Goal: Task Accomplishment & Management: Manage account settings

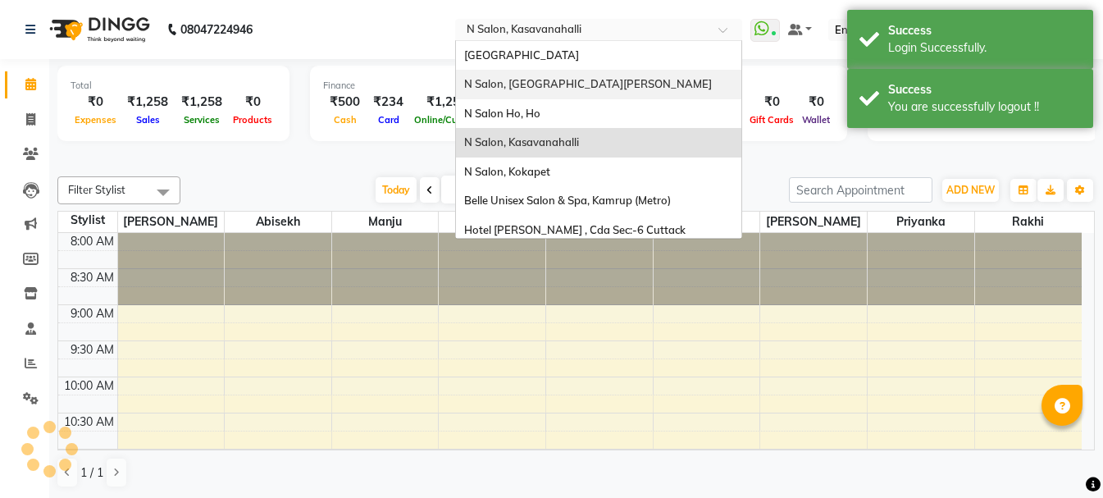
scroll to position [289, 0]
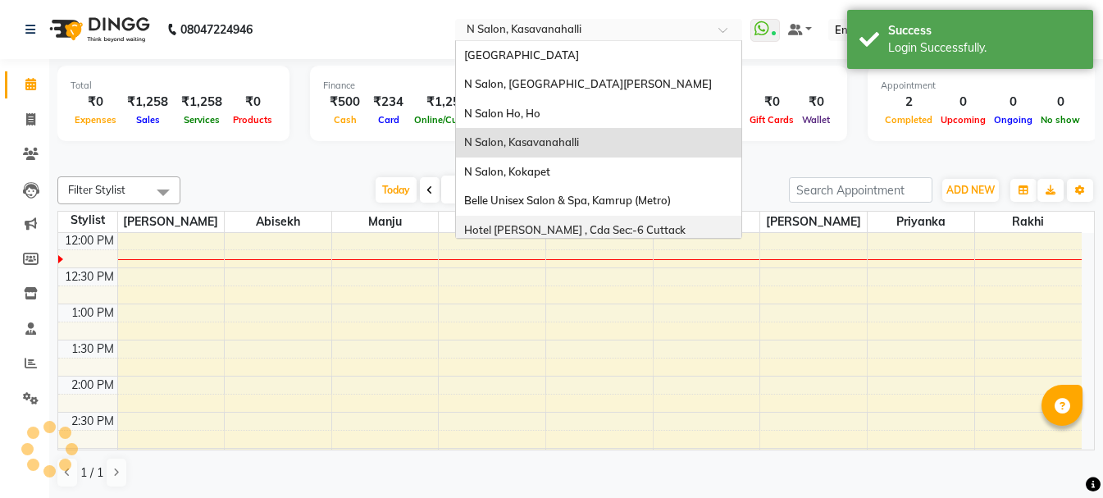
click at [524, 223] on span "Hotel [PERSON_NAME] , Cda Sec:-6 Cuttack" at bounding box center [574, 229] width 221 height 13
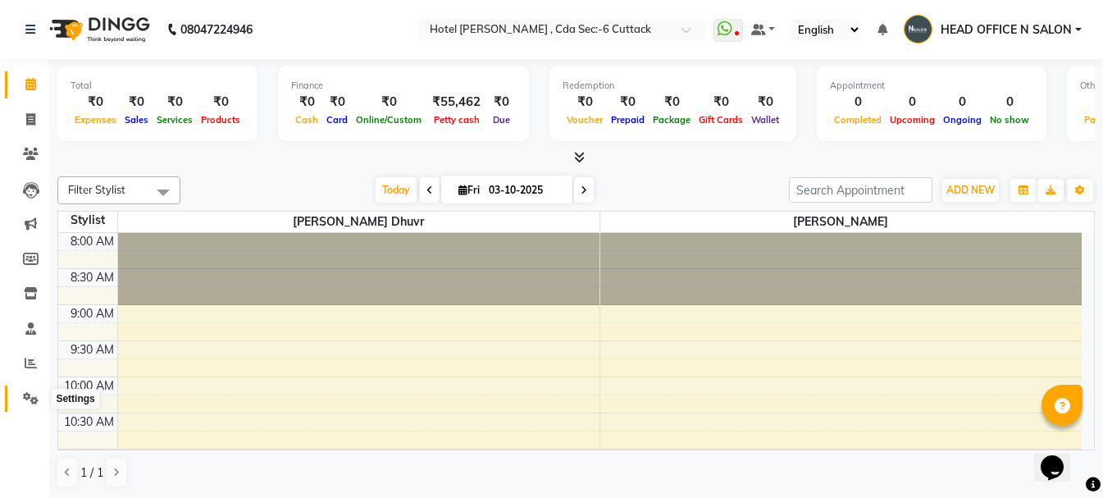
click at [30, 394] on icon at bounding box center [31, 398] width 16 height 12
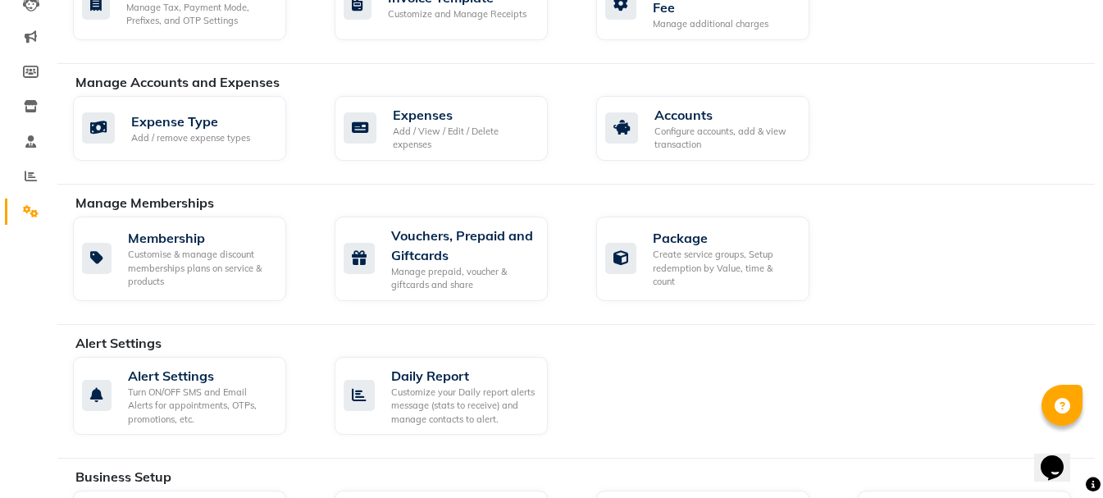
scroll to position [410, 0]
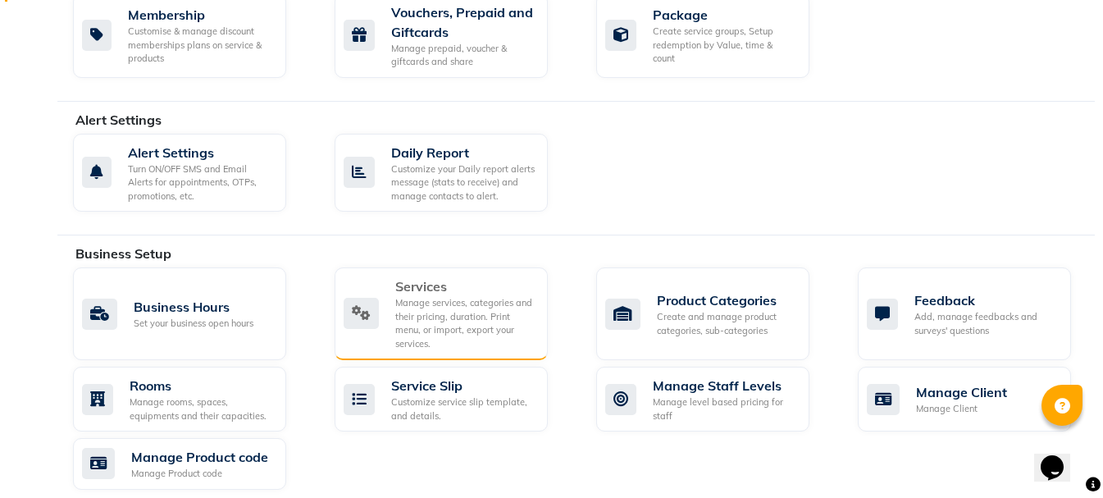
click at [395, 311] on div "Manage services, categories and their pricing, duration. Print menu, or import,…" at bounding box center [464, 323] width 139 height 54
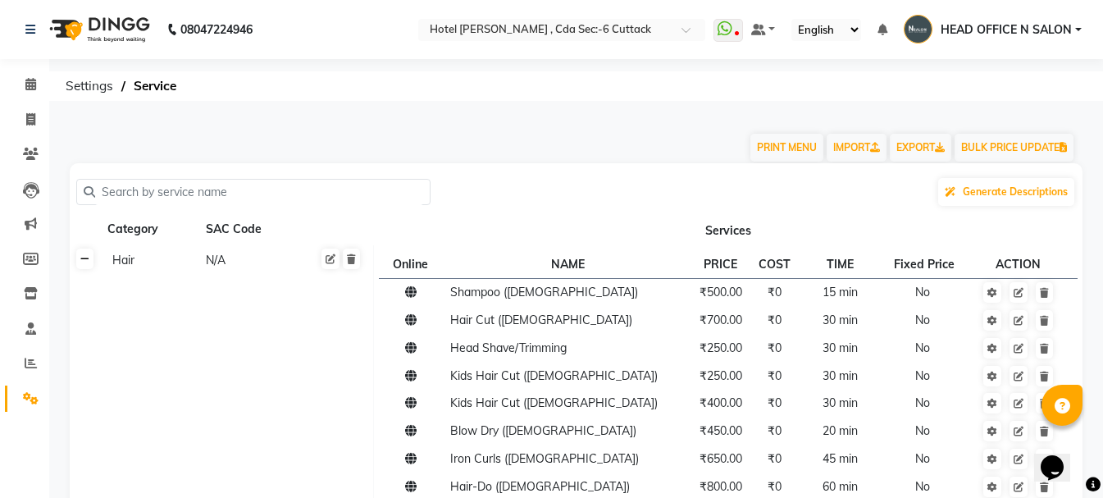
click at [82, 259] on icon at bounding box center [84, 259] width 9 height 10
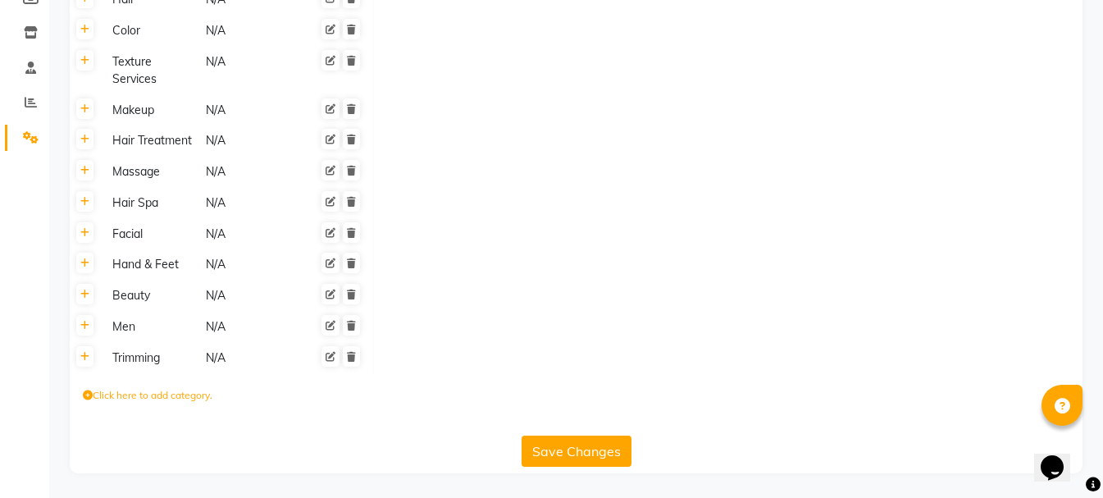
scroll to position [179, 0]
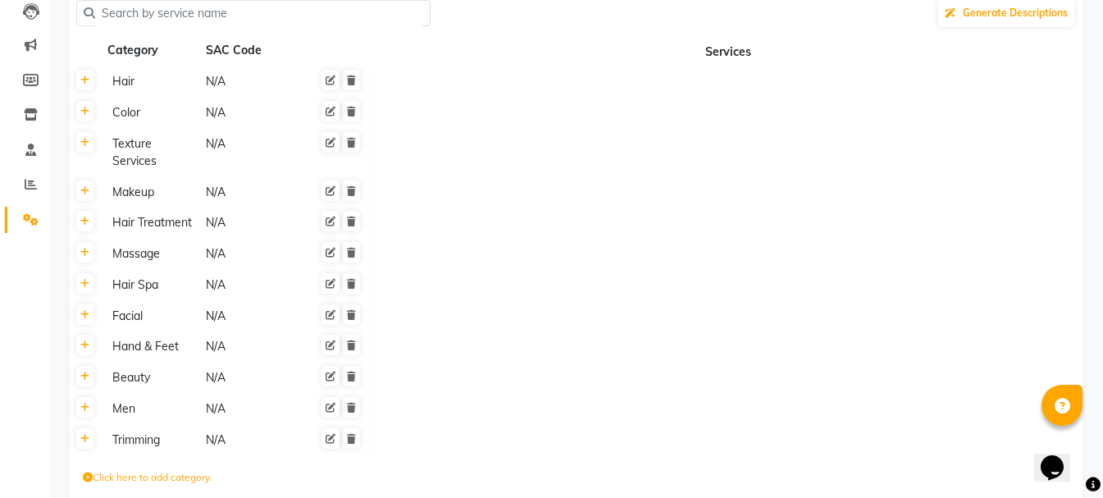
click at [232, 90] on div "N/A" at bounding box center [250, 81] width 92 height 20
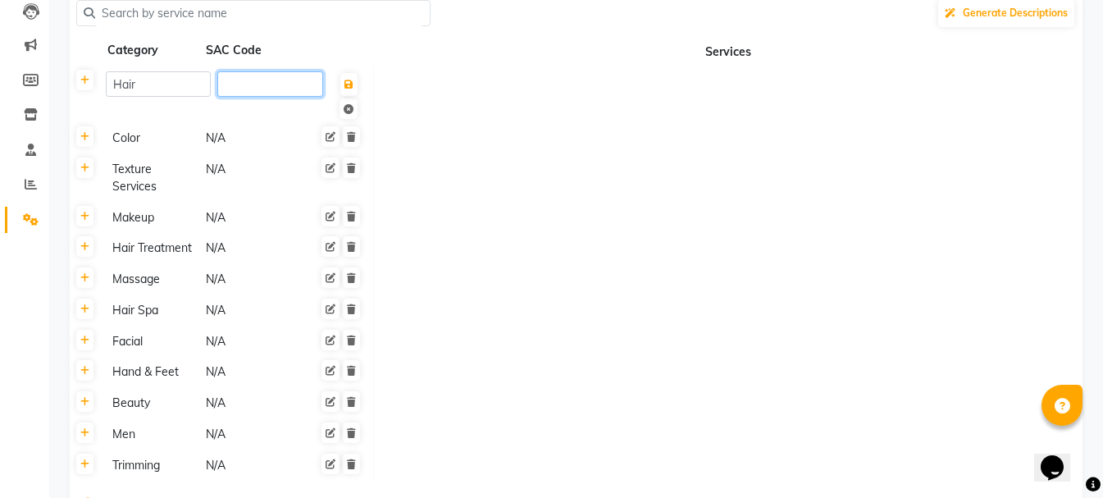
click at [230, 88] on input "number" at bounding box center [269, 83] width 105 height 25
type input "9"
type input "9997"
click at [271, 142] on tbody "Hair 9997 Color N/A Texture Services N/A Makeup N/A Hair Treatment N/A Massage …" at bounding box center [576, 273] width 1013 height 414
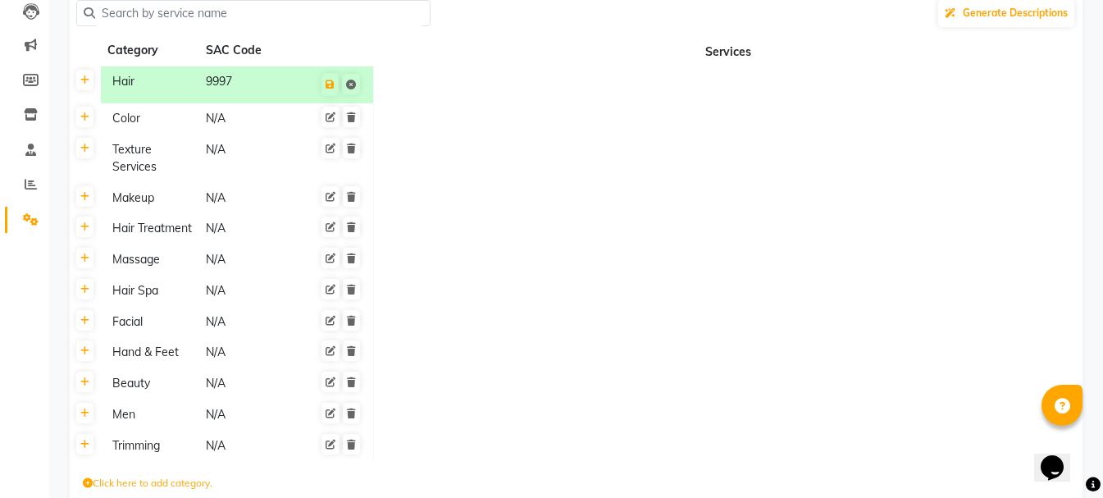
click at [271, 142] on div "N/A" at bounding box center [250, 158] width 92 height 38
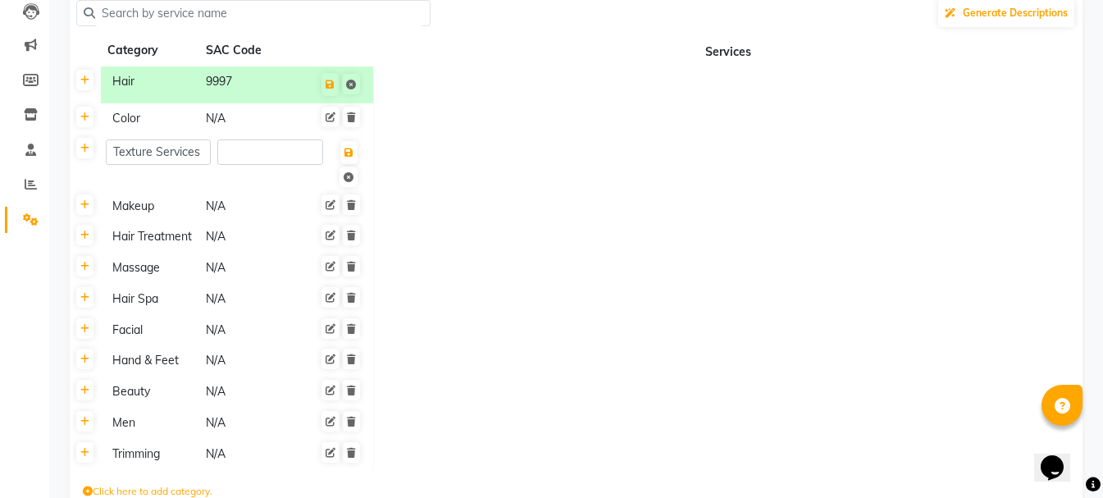
click at [216, 97] on div "9997" at bounding box center [250, 84] width 92 height 26
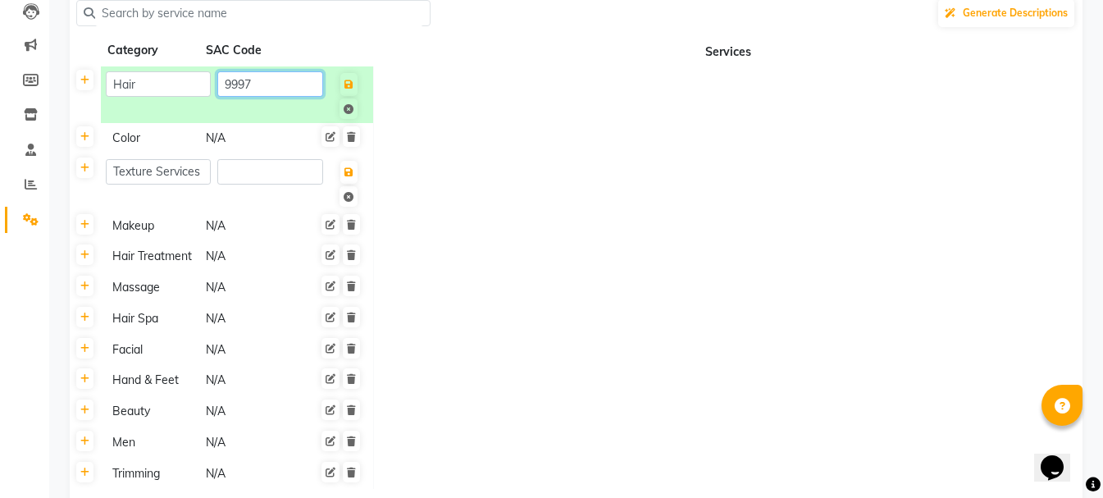
click at [234, 89] on input "9997" at bounding box center [269, 83] width 105 height 25
click at [229, 138] on tbody "Hair 9997 Color N/A Texture Services Makeup N/A Hair Treatment N/A Massage N/A …" at bounding box center [576, 277] width 1013 height 422
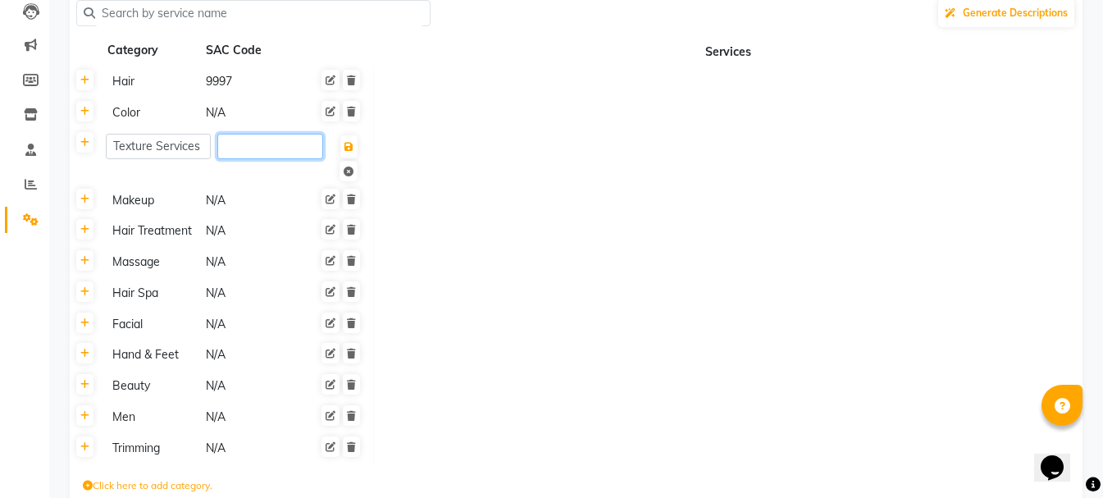
click at [229, 138] on input "number" at bounding box center [269, 146] width 105 height 25
paste input "9997"
type input "9997"
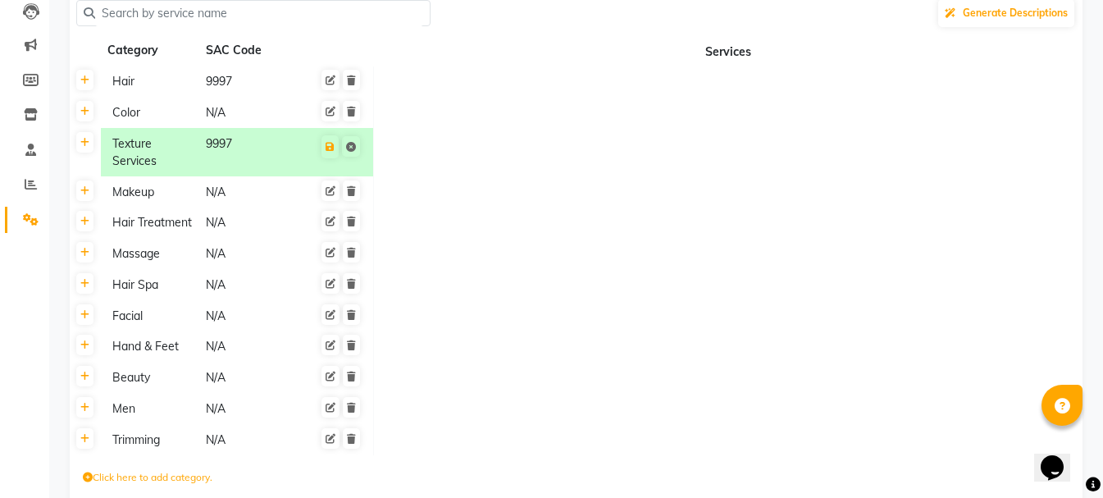
click at [231, 108] on div "N/A" at bounding box center [250, 112] width 92 height 20
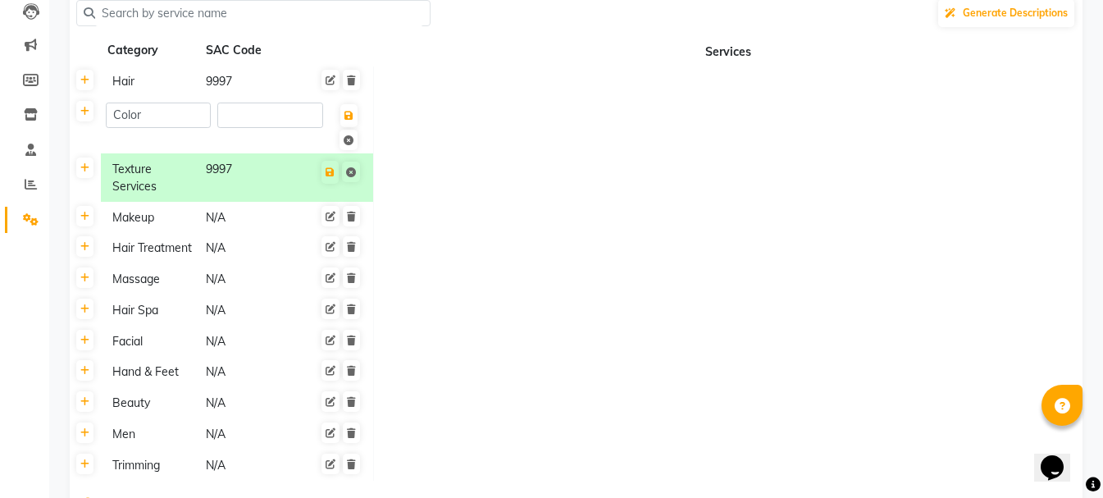
click at [231, 108] on input "number" at bounding box center [269, 114] width 105 height 25
type input "9997"
click at [238, 209] on td "Makeup N/A" at bounding box center [237, 217] width 273 height 31
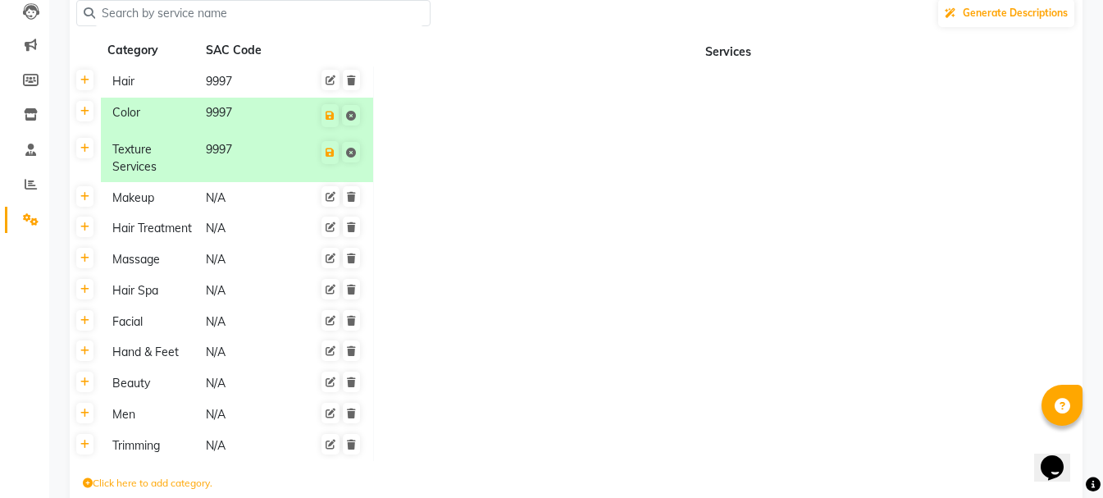
click at [238, 209] on td "Makeup N/A" at bounding box center [237, 197] width 273 height 31
click at [216, 196] on div "N/A" at bounding box center [250, 198] width 92 height 20
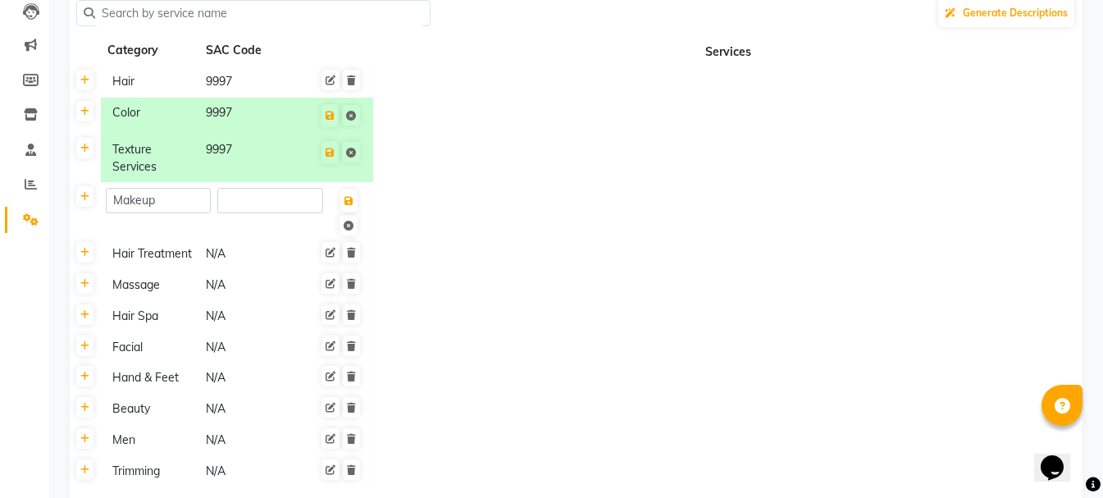
click at [216, 196] on div "Makeup" at bounding box center [237, 211] width 262 height 46
click at [238, 198] on input "number" at bounding box center [269, 200] width 105 height 25
paste input "9997"
type input "9997"
click at [508, 210] on td at bounding box center [728, 210] width 709 height 57
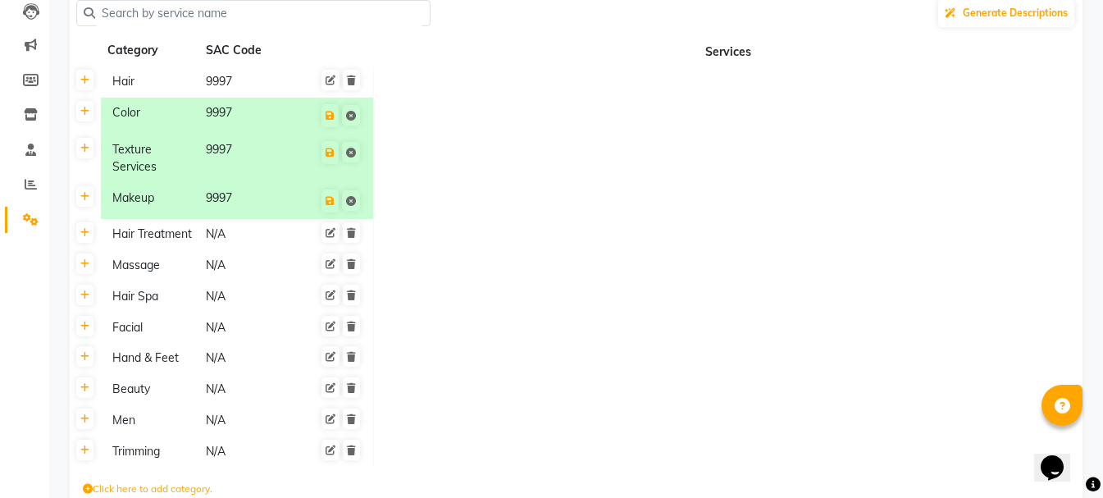
click at [224, 237] on div "N/A" at bounding box center [250, 234] width 92 height 20
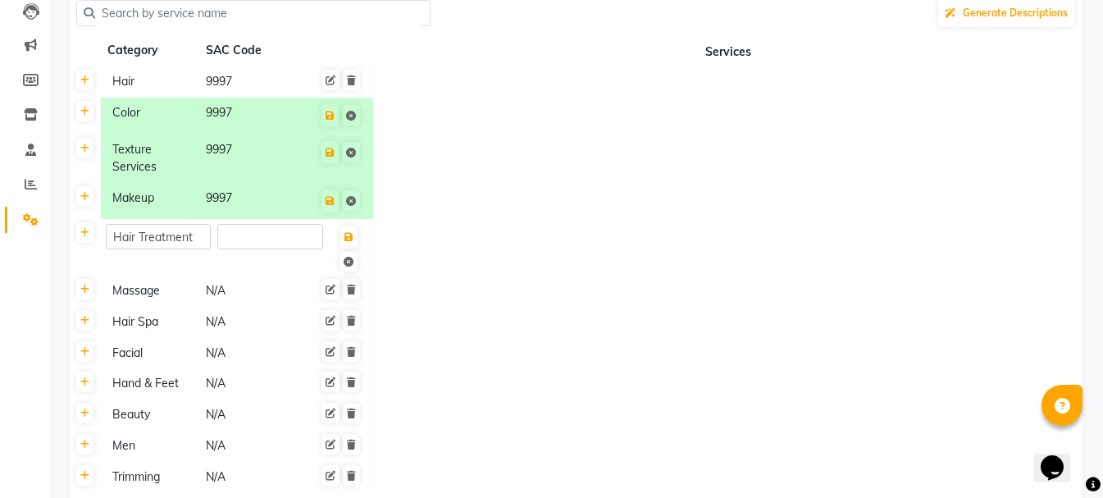
type input "9997"
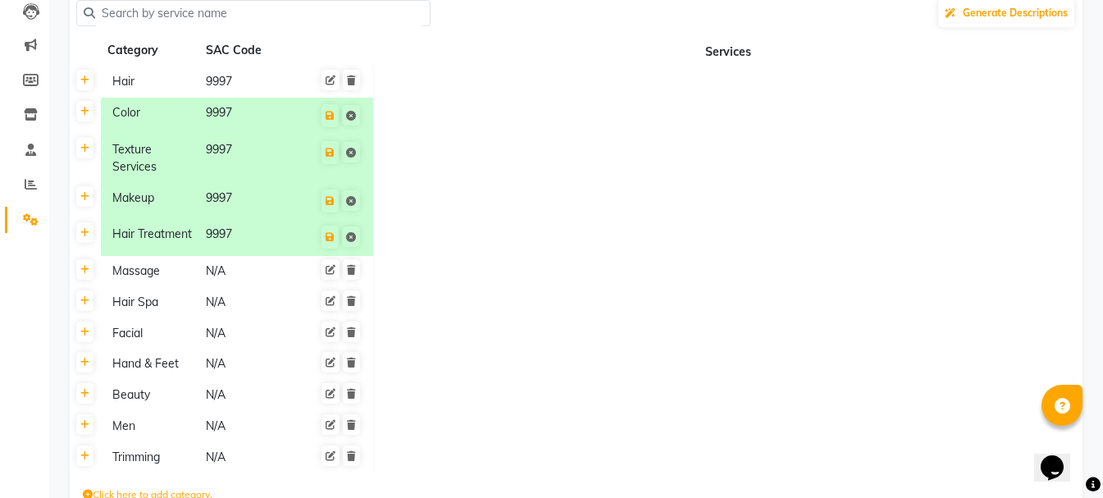
click at [404, 234] on td at bounding box center [728, 237] width 709 height 37
click at [244, 267] on div "N/A" at bounding box center [250, 271] width 92 height 20
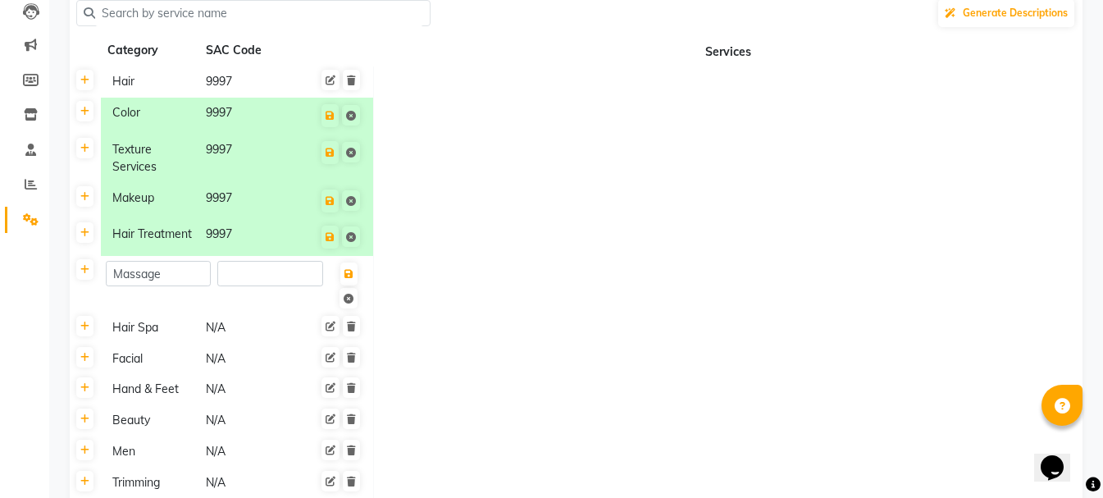
click at [244, 267] on input "number" at bounding box center [269, 273] width 105 height 25
type input "9997"
click at [500, 263] on td at bounding box center [728, 284] width 709 height 57
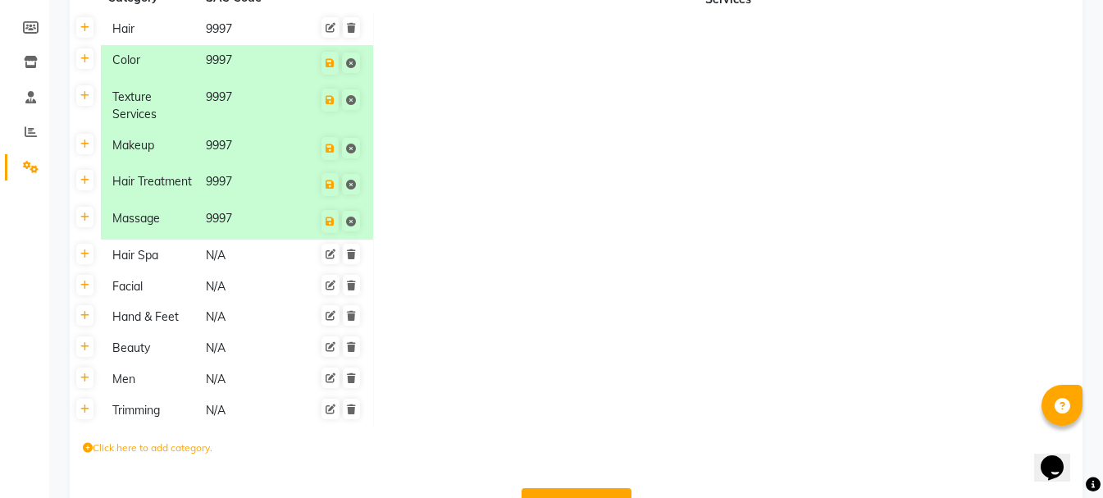
scroll to position [261, 0]
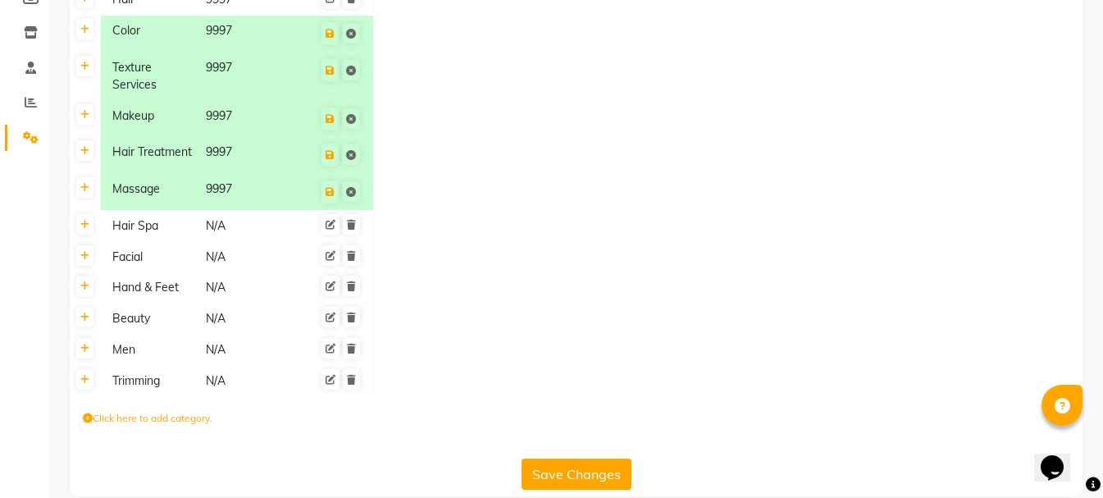
click at [244, 221] on div "N/A" at bounding box center [250, 226] width 92 height 20
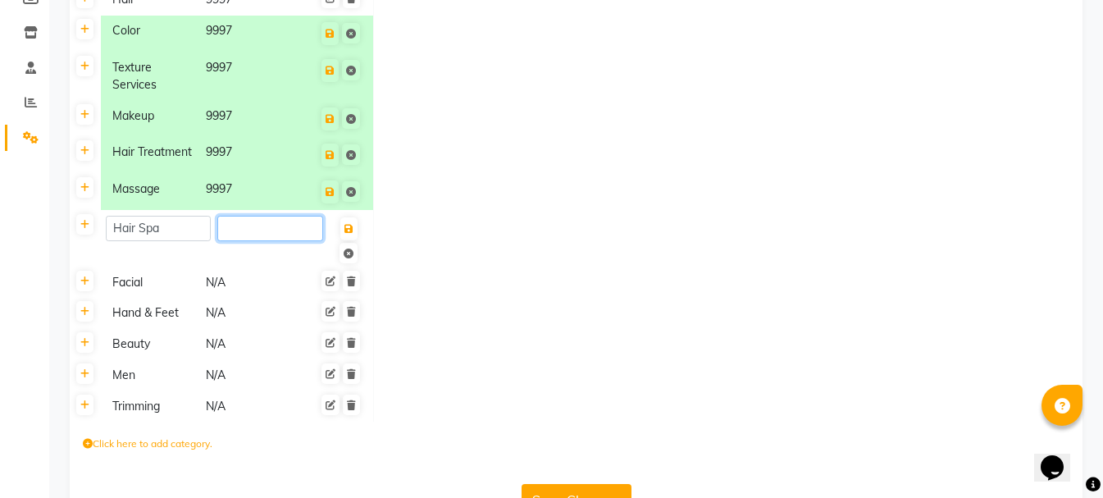
click at [244, 221] on input "number" at bounding box center [269, 228] width 105 height 25
paste input "9997"
type input "9997"
click at [266, 444] on div "Click here to add category." at bounding box center [576, 445] width 1013 height 49
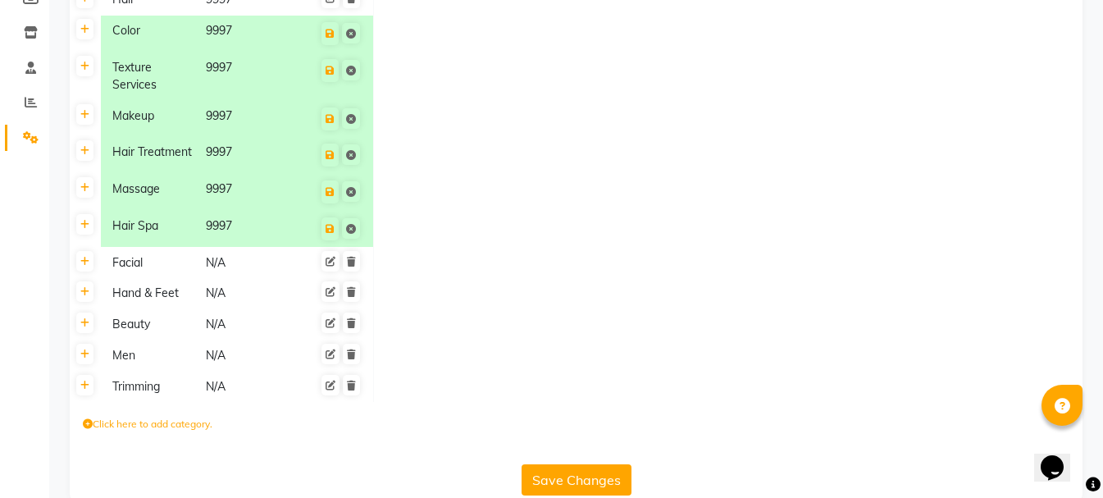
click at [234, 264] on div "N/A" at bounding box center [250, 263] width 92 height 20
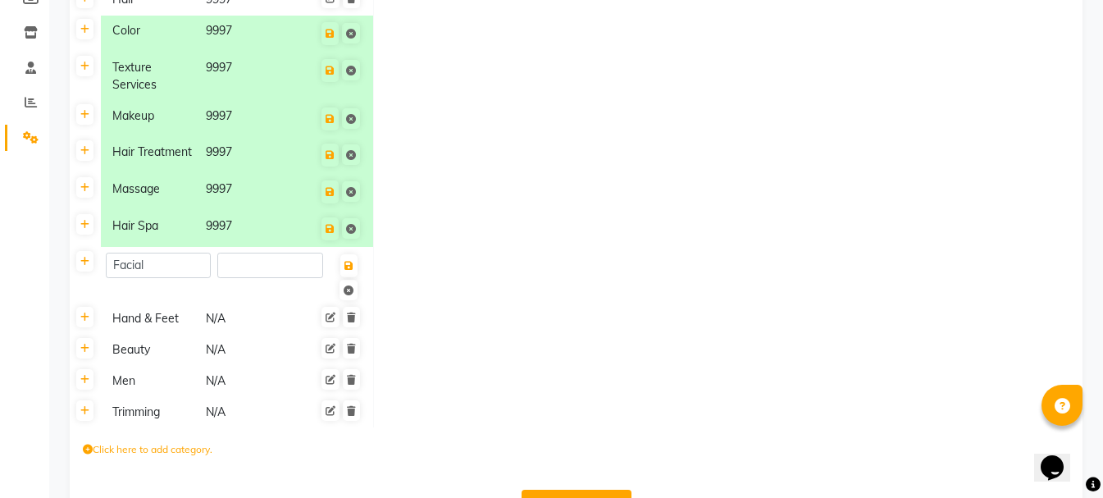
click at [234, 264] on input "number" at bounding box center [269, 265] width 105 height 25
type input "9997"
click at [443, 252] on td at bounding box center [728, 275] width 709 height 57
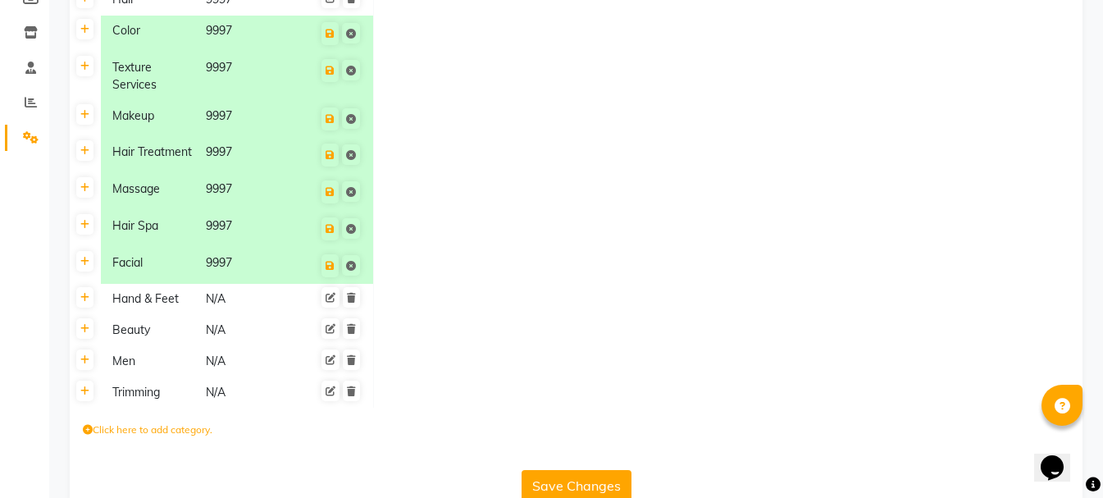
click at [239, 302] on div "N/A" at bounding box center [250, 299] width 92 height 20
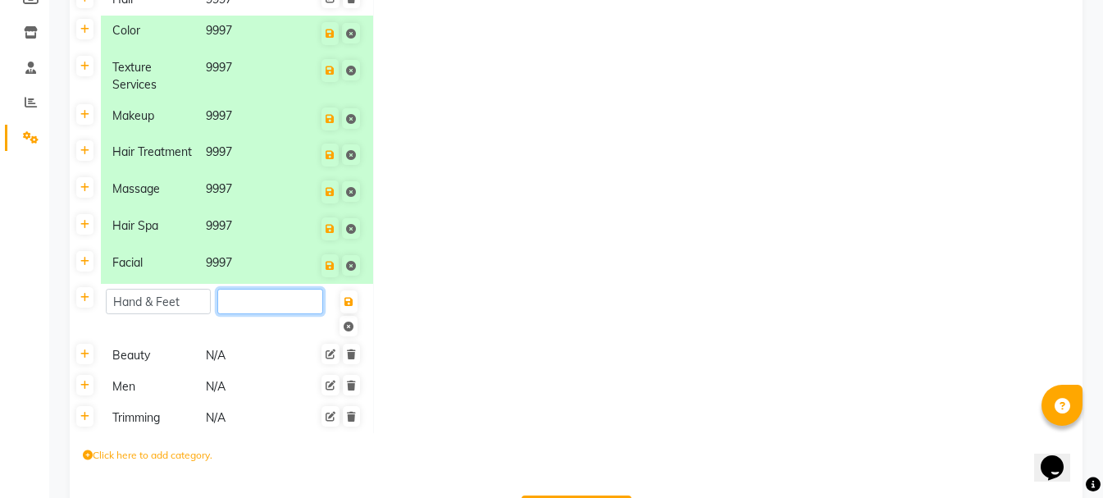
click at [239, 302] on input "number" at bounding box center [269, 301] width 105 height 25
paste input "9997"
type input "9997"
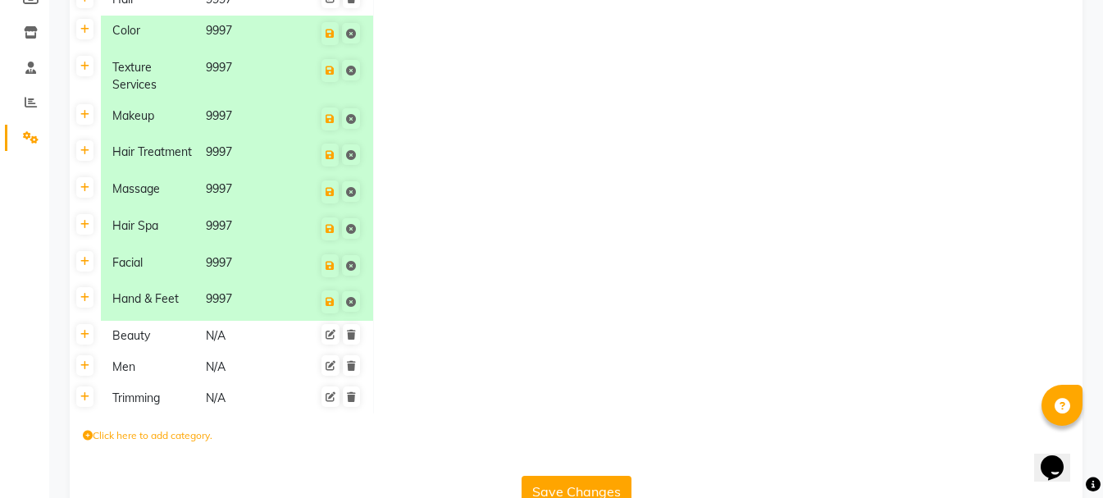
click at [454, 297] on td at bounding box center [728, 302] width 709 height 37
click at [266, 335] on div "N/A" at bounding box center [250, 335] width 92 height 20
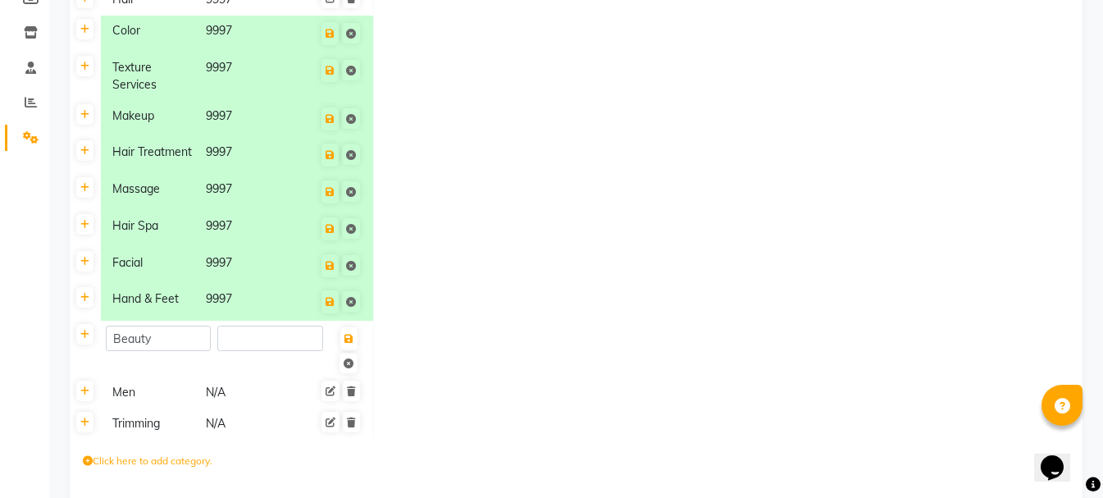
click at [266, 335] on input "number" at bounding box center [269, 337] width 105 height 25
type input "9997"
click at [467, 325] on td at bounding box center [728, 349] width 709 height 57
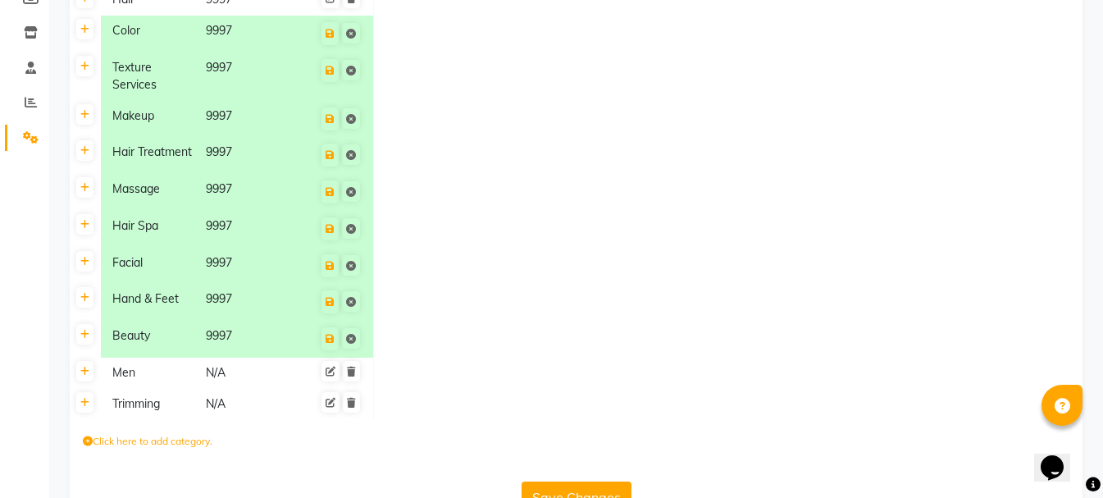
click at [280, 364] on div "N/A" at bounding box center [250, 372] width 92 height 20
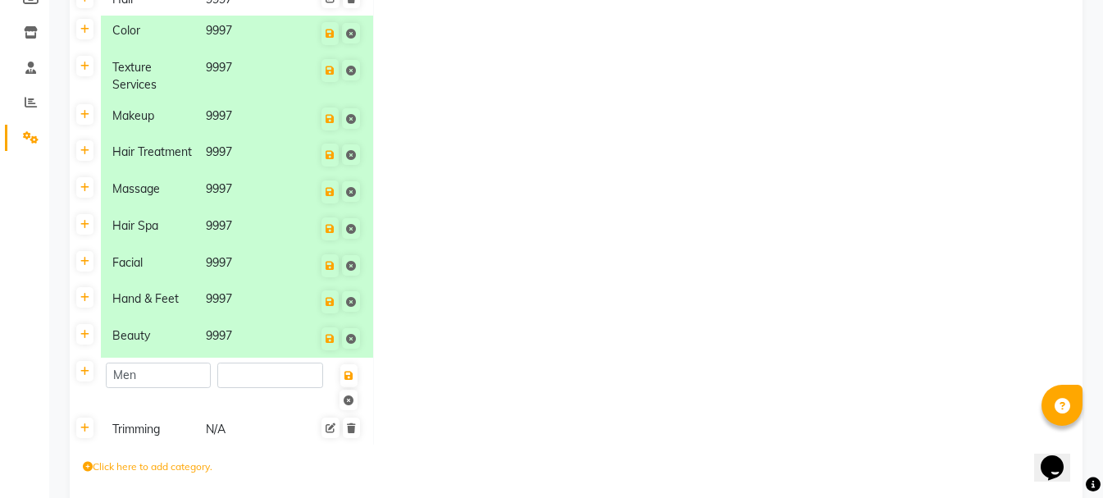
click at [280, 364] on input "number" at bounding box center [269, 374] width 105 height 25
type input "9997"
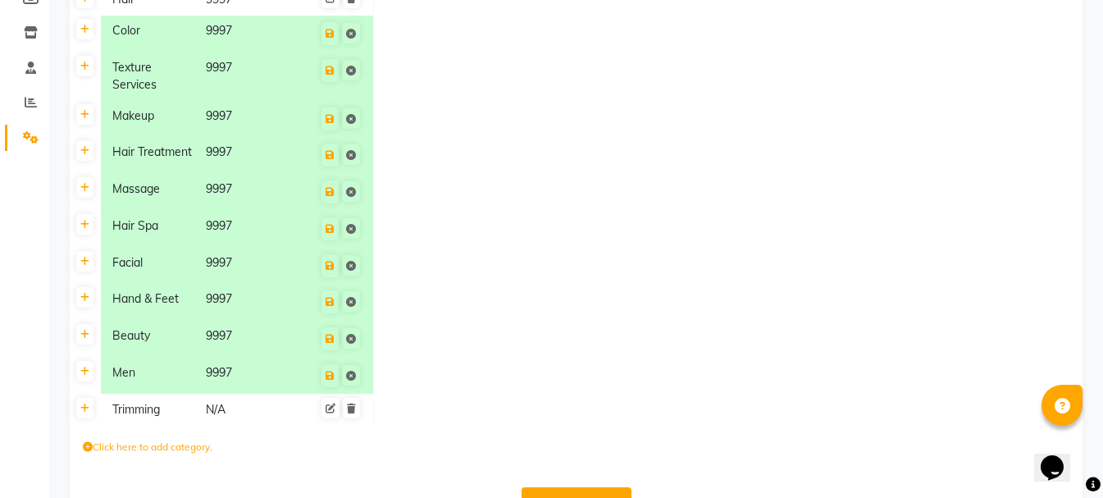
click at [435, 364] on td at bounding box center [728, 375] width 709 height 37
click at [237, 416] on div "N/A" at bounding box center [250, 409] width 92 height 20
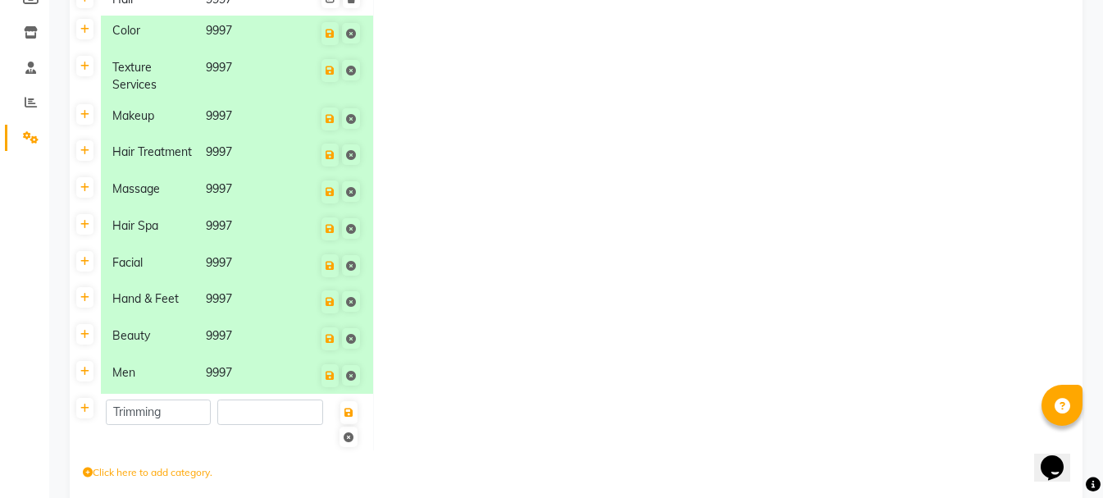
type input "9997"
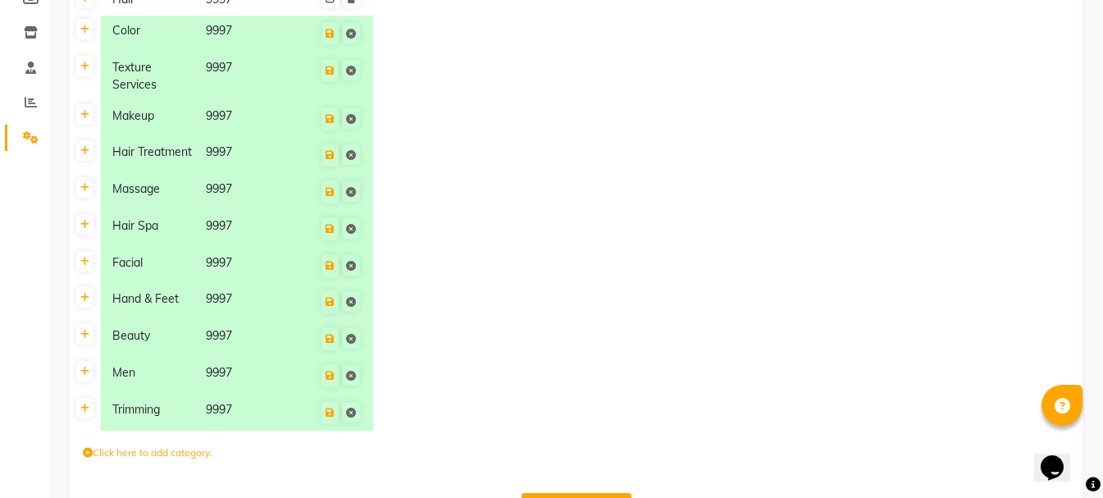
click at [442, 378] on td at bounding box center [728, 375] width 709 height 37
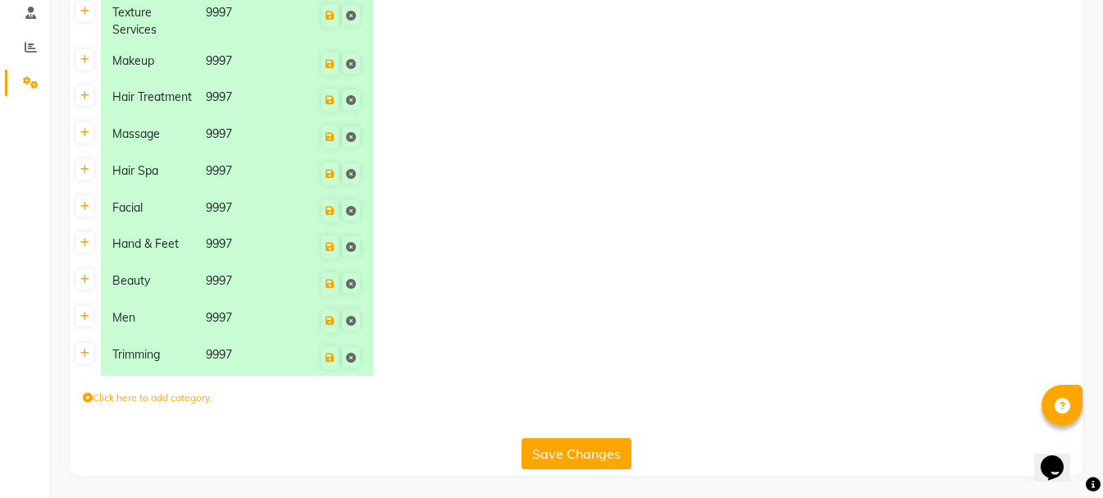
scroll to position [318, 0]
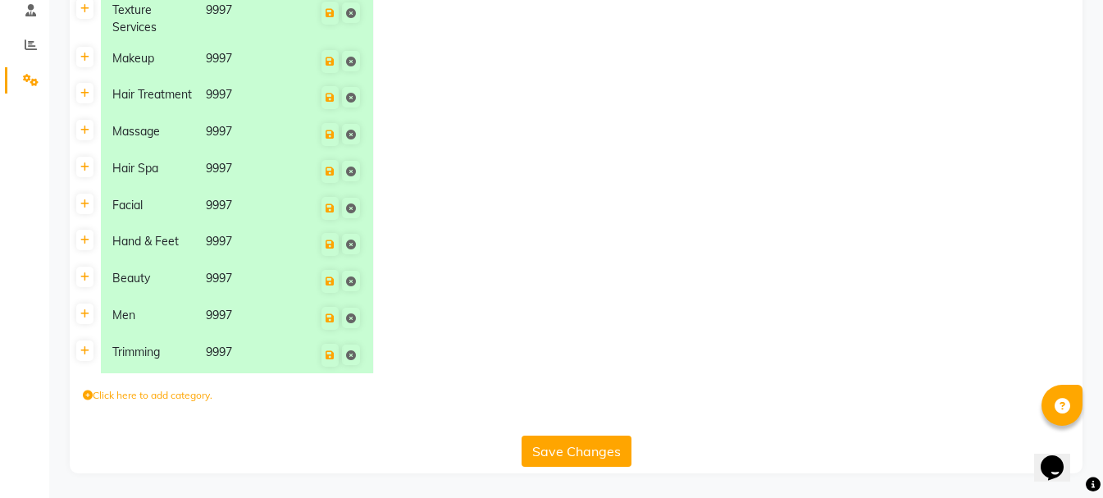
click at [581, 441] on button "Save Changes" at bounding box center [576, 450] width 110 height 31
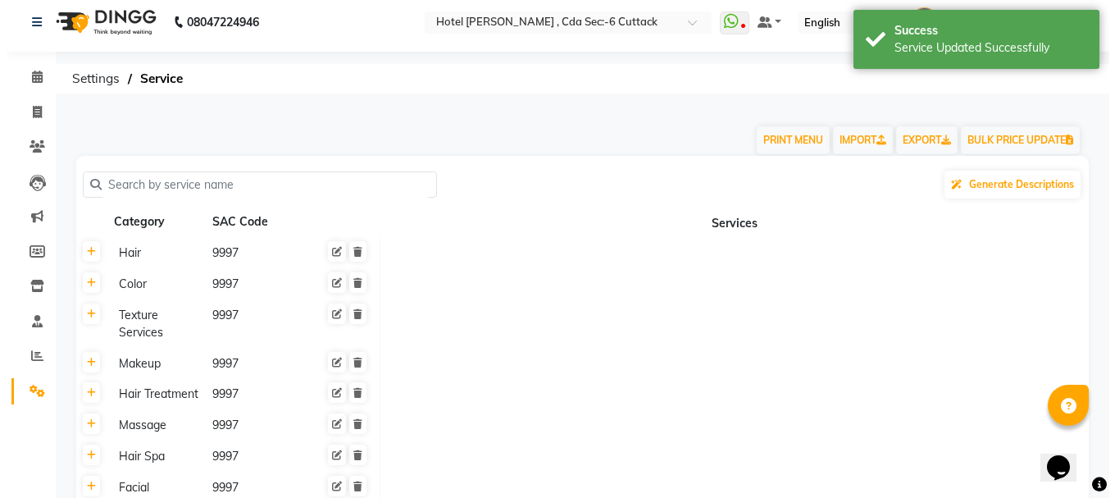
scroll to position [0, 0]
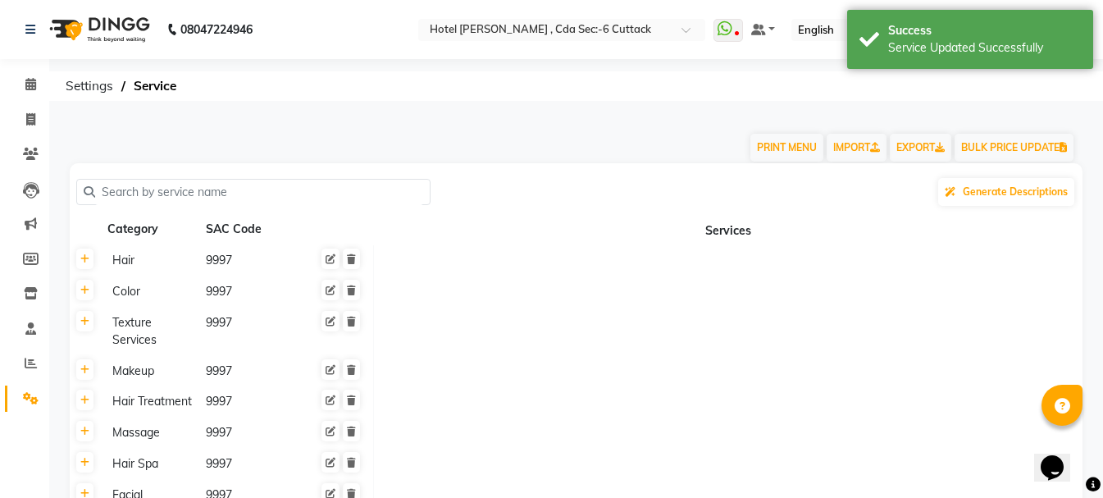
click at [712, 80] on ol "Settings Service" at bounding box center [572, 86] width 1031 height 30
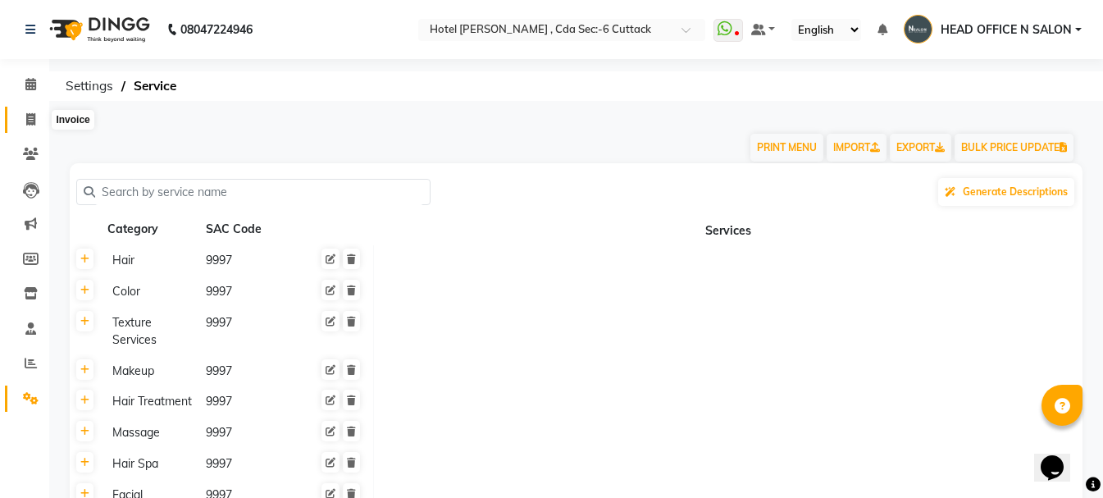
click at [29, 116] on icon at bounding box center [30, 119] width 9 height 12
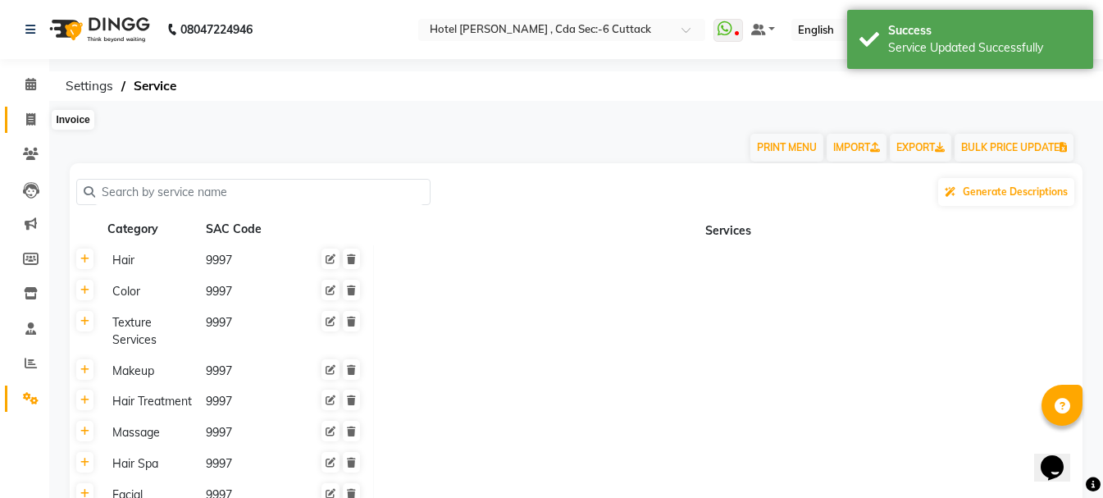
select select "7840"
select select "service"
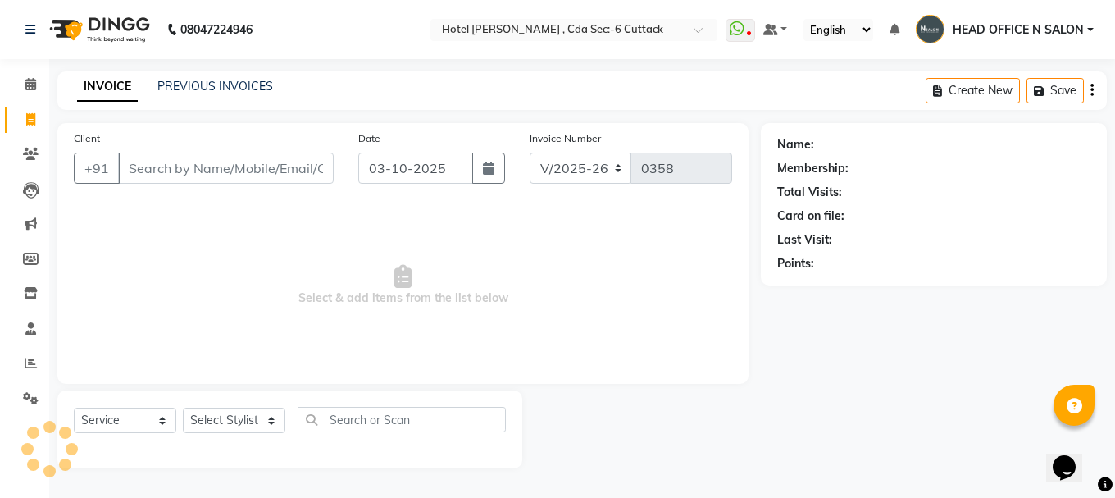
click at [1039, 31] on span "HEAD OFFICE N SALON" at bounding box center [1018, 29] width 131 height 17
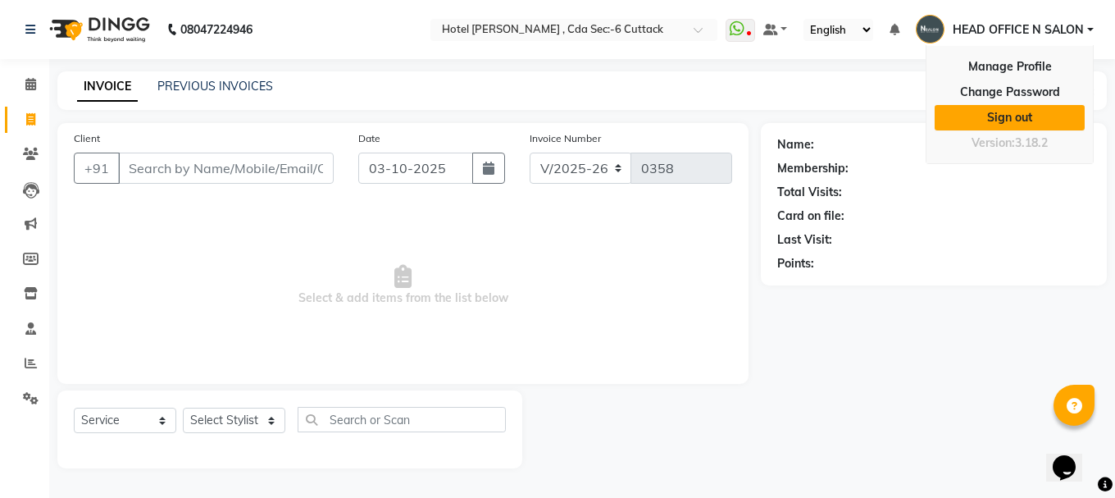
click at [1018, 111] on link "Sign out" at bounding box center [1010, 117] width 150 height 25
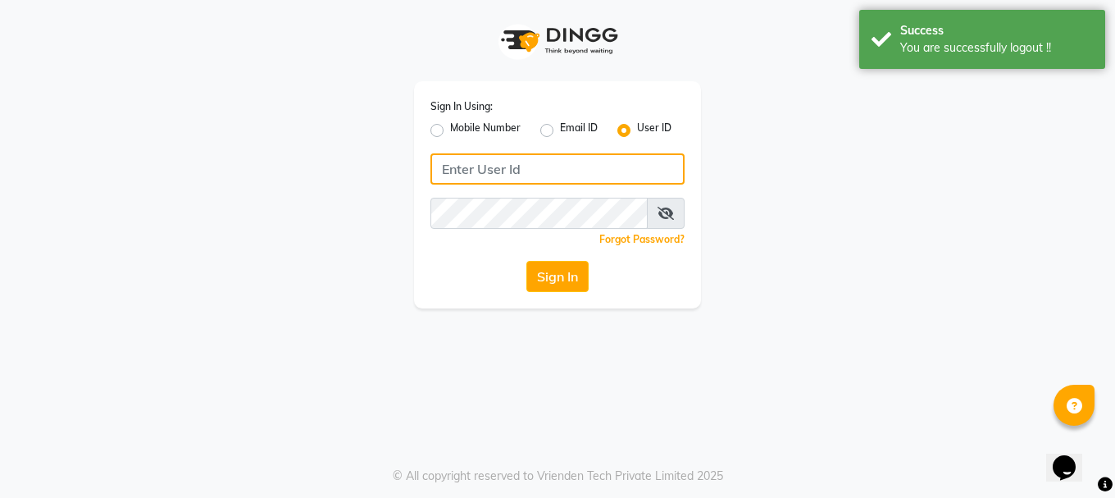
type input "9289115242"
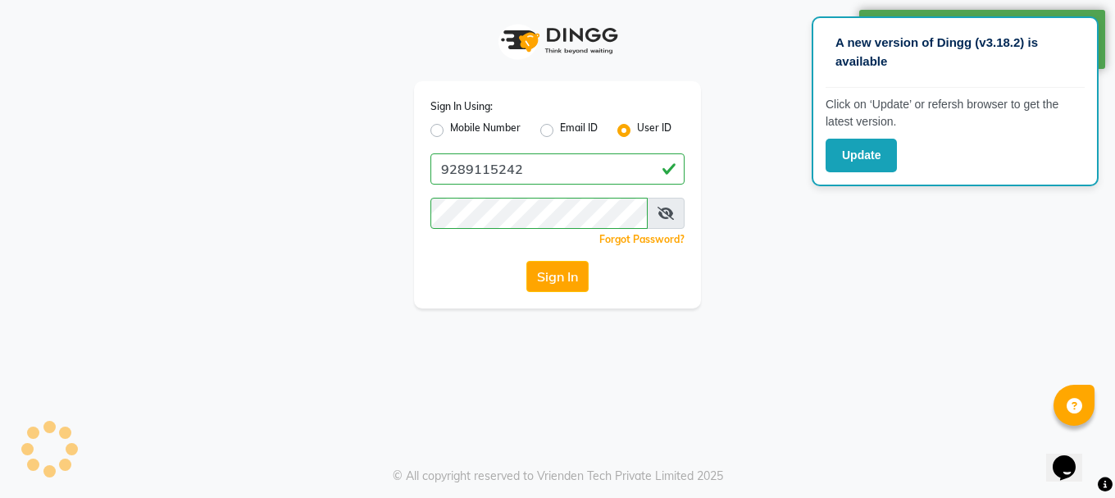
click at [450, 133] on label "Mobile Number" at bounding box center [485, 131] width 71 height 20
click at [450, 131] on input "Mobile Number" at bounding box center [455, 126] width 11 height 11
radio input "true"
radio input "false"
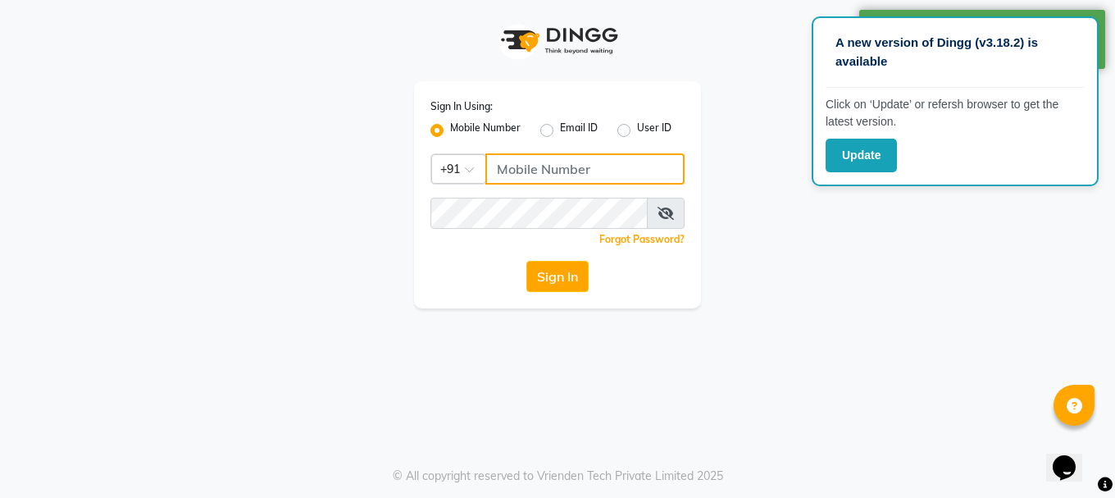
click at [543, 171] on input "Username" at bounding box center [584, 168] width 199 height 31
type input "9289115244"
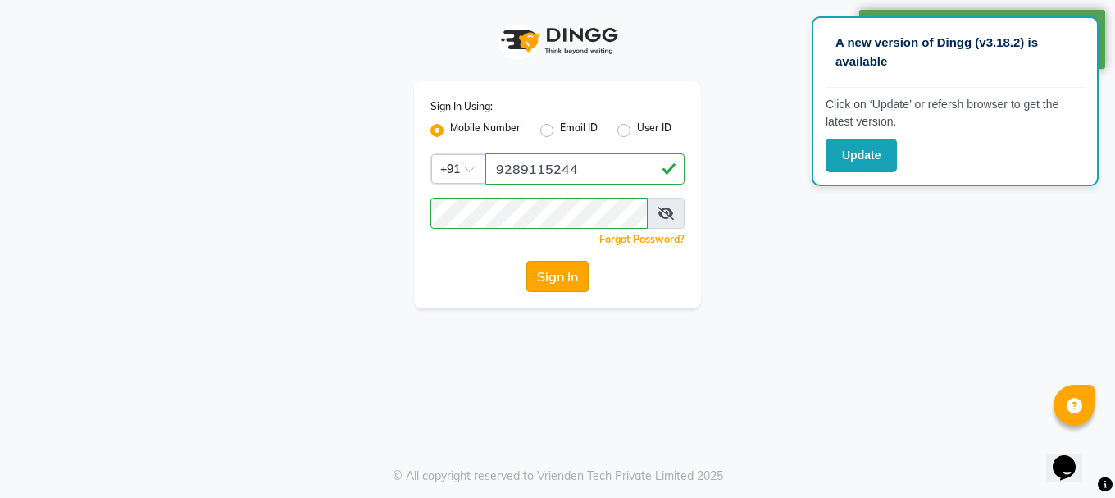
click at [550, 271] on button "Sign In" at bounding box center [557, 276] width 62 height 31
